Goal: Task Accomplishment & Management: Manage account settings

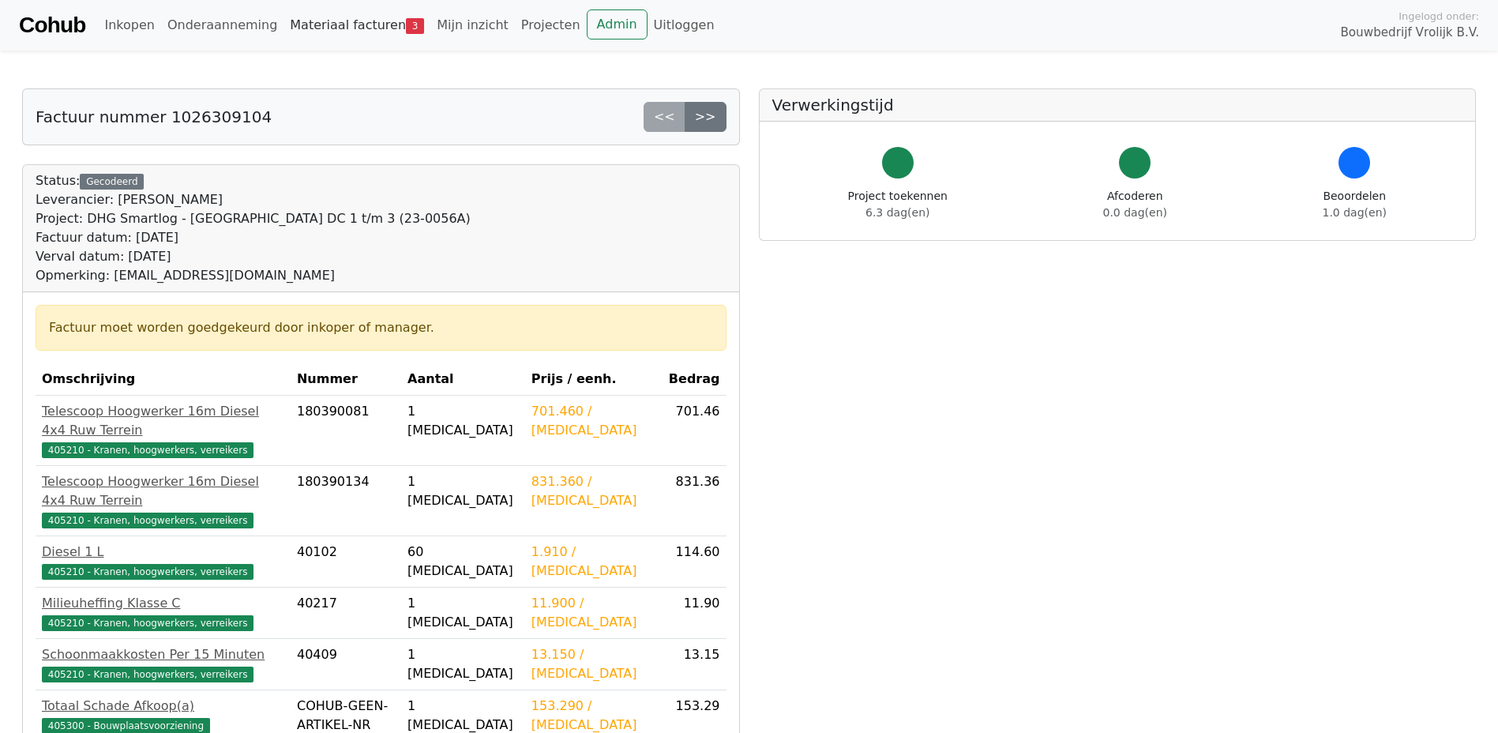
click at [358, 30] on link "Materiaal facturen 3" at bounding box center [356, 25] width 147 height 32
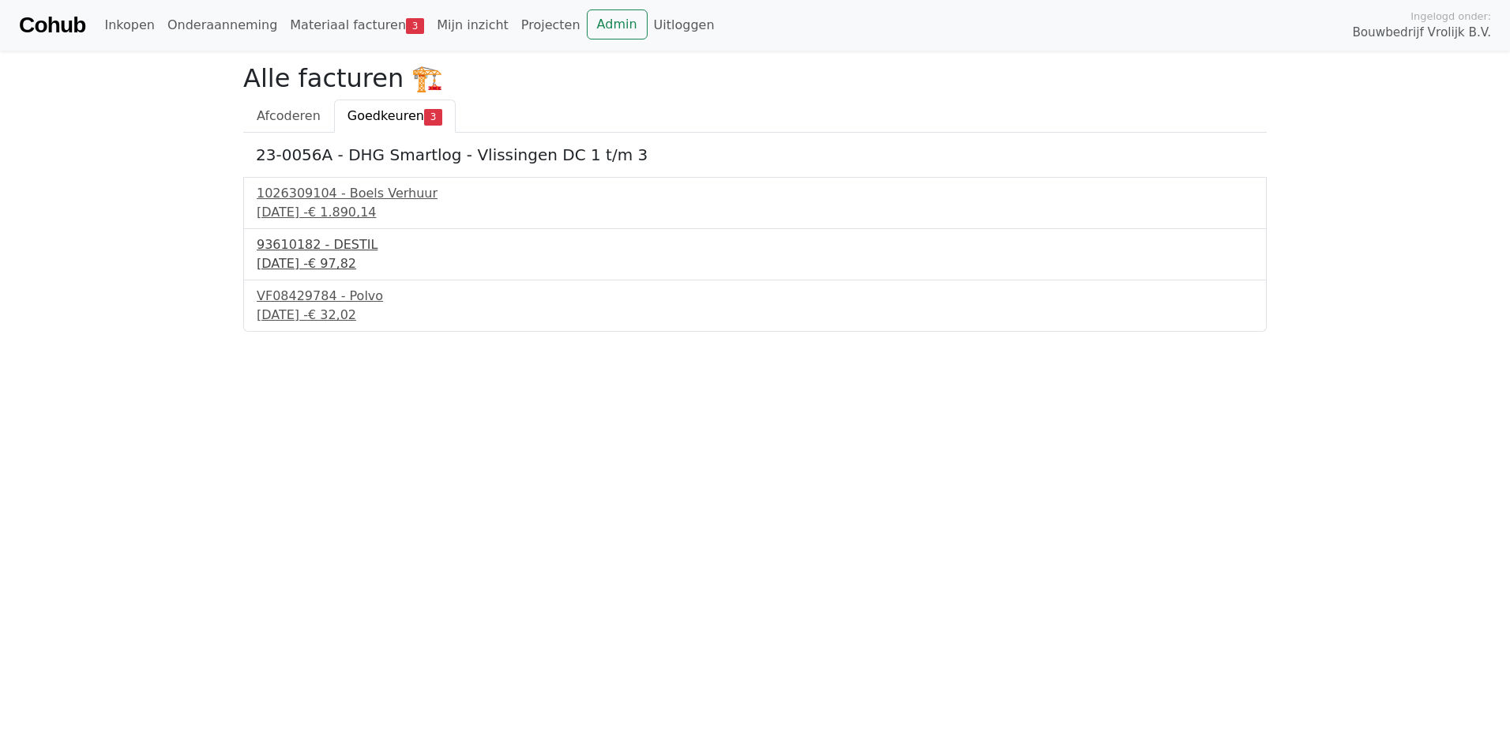
click at [318, 248] on div "93610182 - DESTIL" at bounding box center [755, 244] width 996 height 19
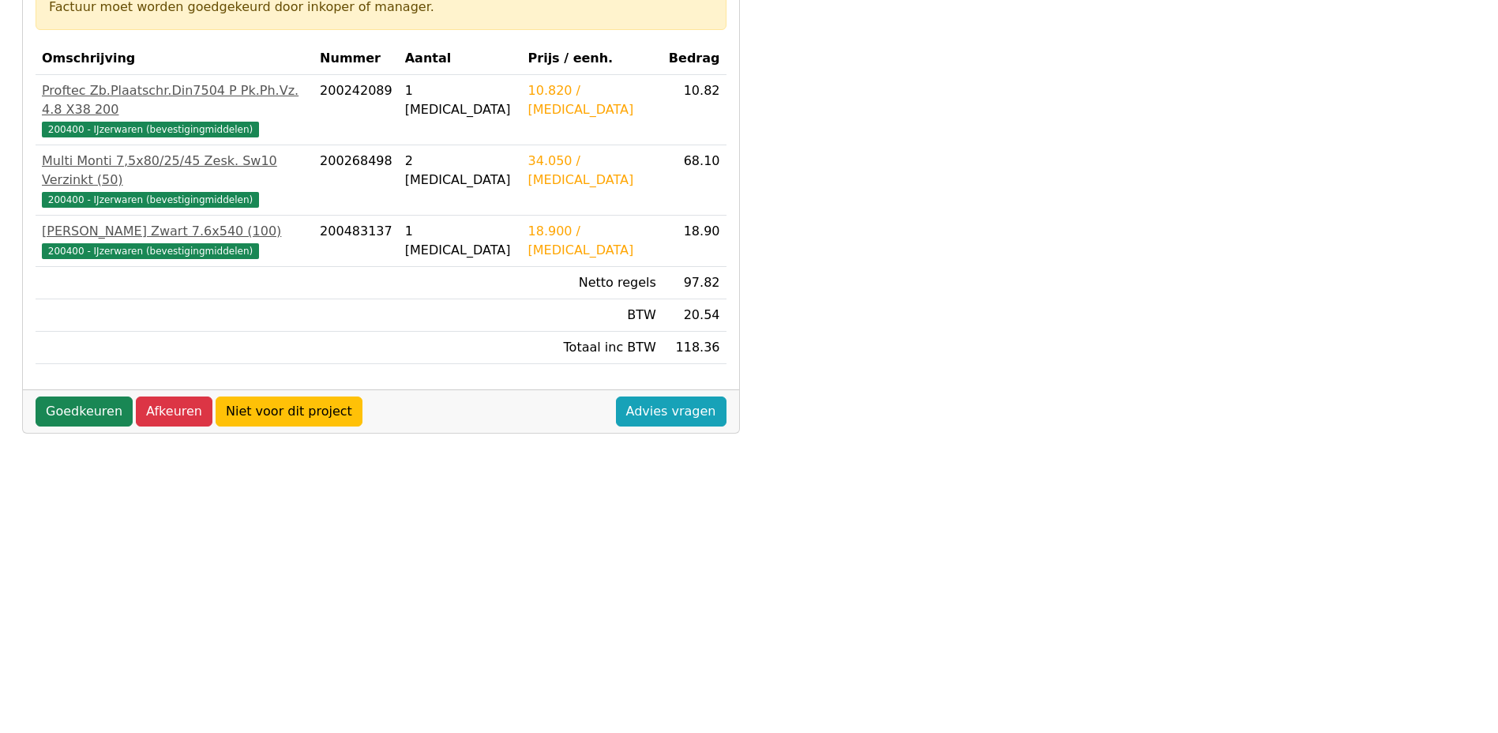
scroll to position [316, 0]
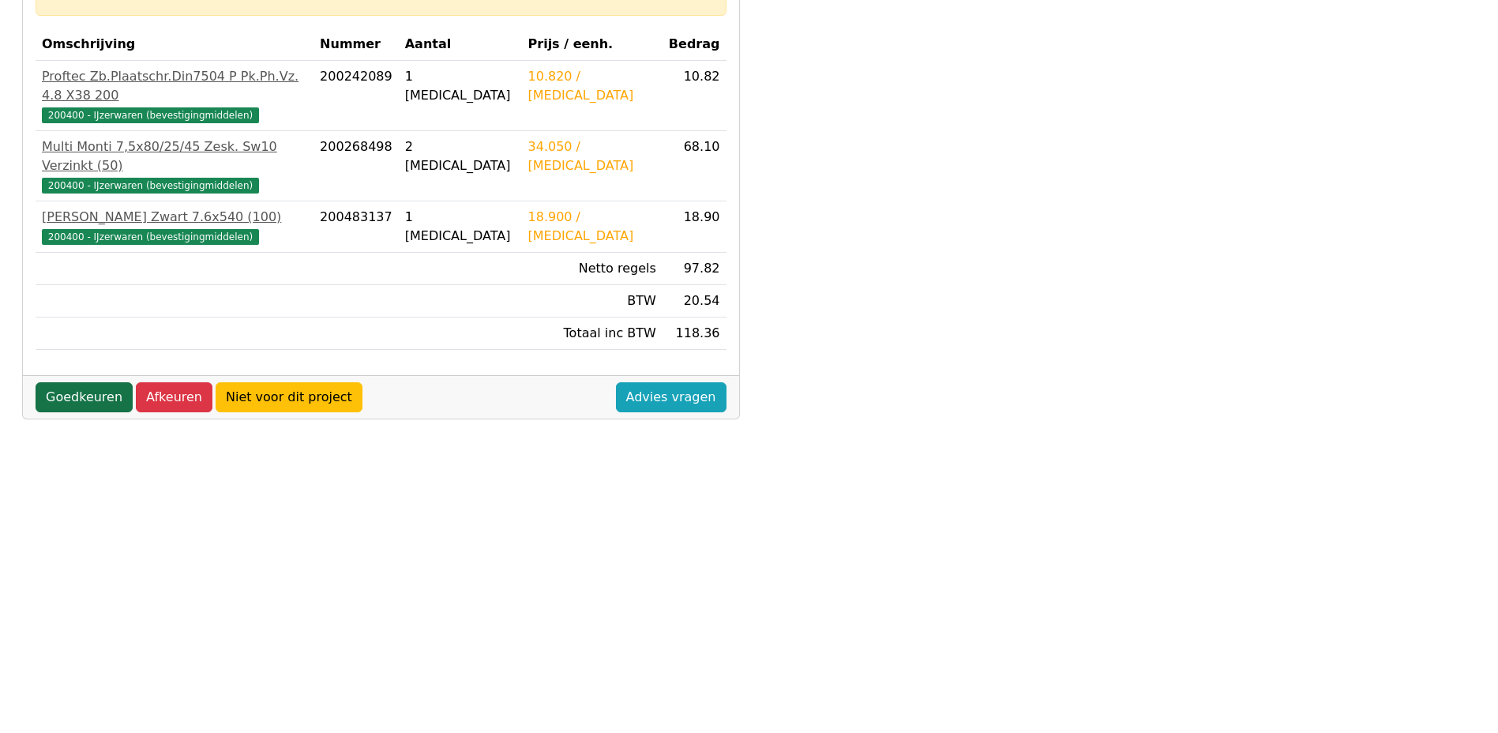
click at [74, 382] on link "Goedkeuren" at bounding box center [84, 397] width 97 height 30
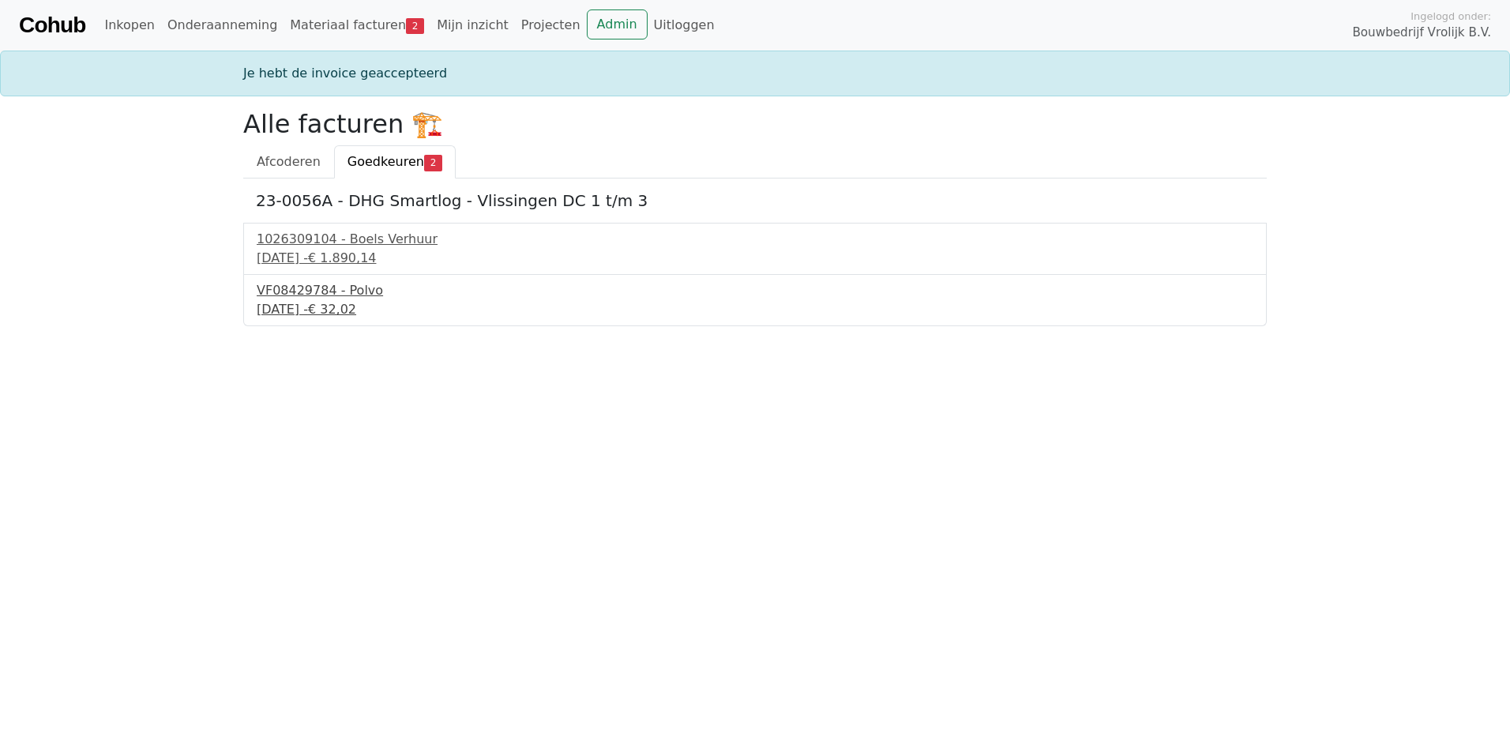
click at [317, 295] on div "VF08429784 - Polvo" at bounding box center [755, 290] width 996 height 19
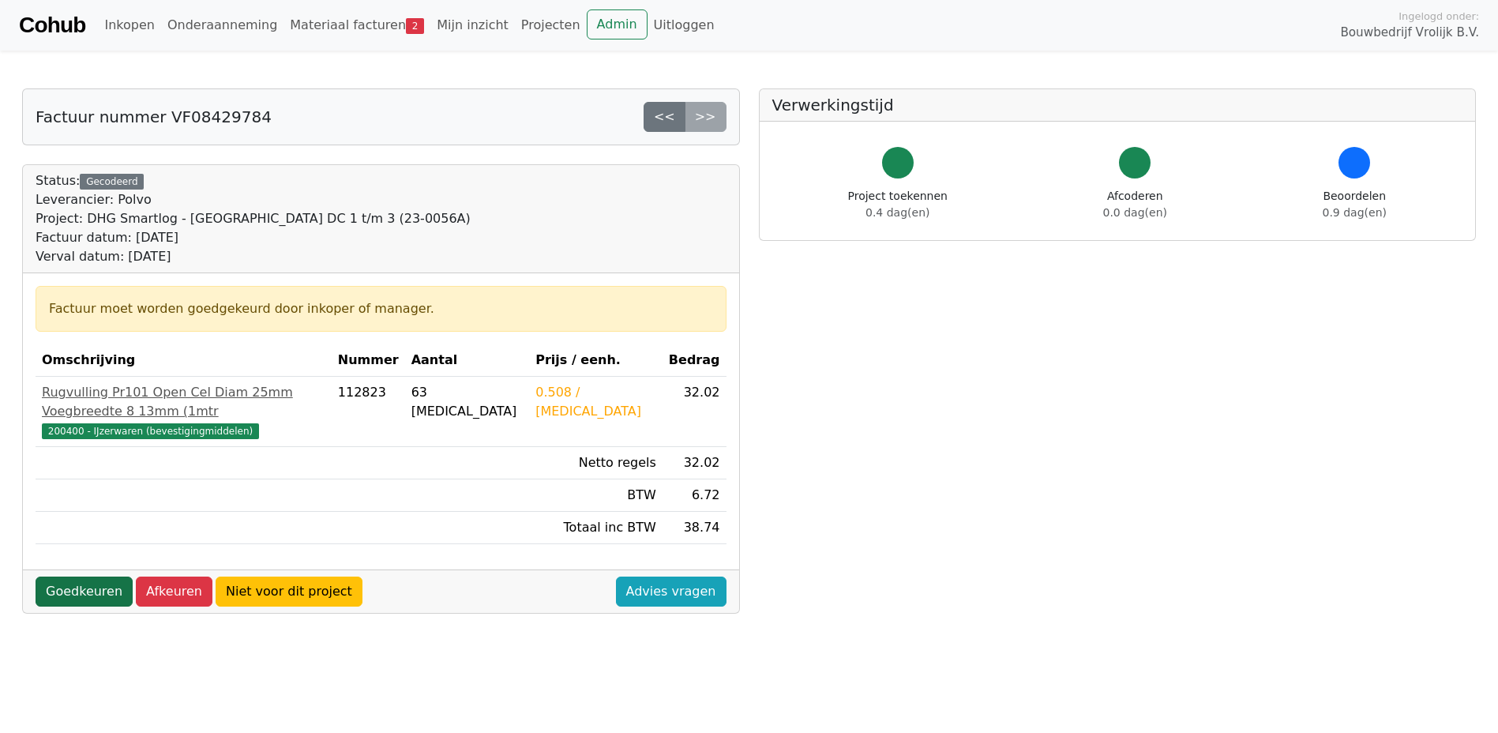
click at [67, 576] on link "Goedkeuren" at bounding box center [84, 591] width 97 height 30
